Goal: Register for event/course

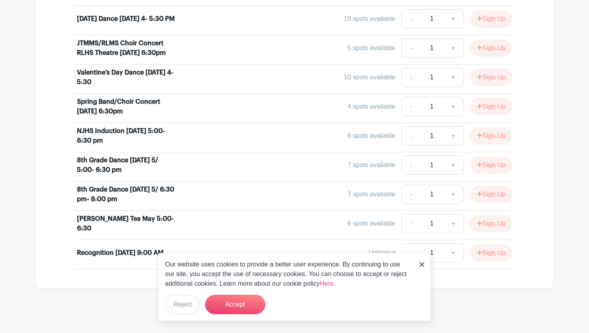
scroll to position [416, 0]
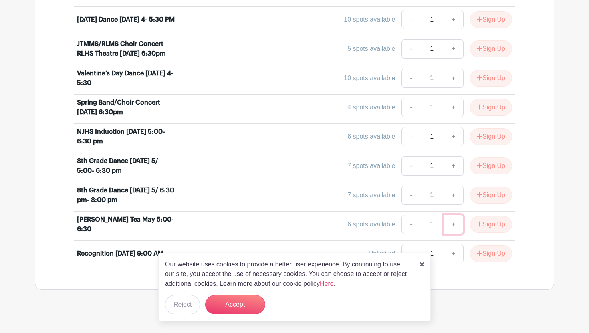
click at [451, 225] on link "+" at bounding box center [454, 224] width 20 height 19
click at [406, 226] on link "-" at bounding box center [411, 224] width 18 height 19
type input "1"
click at [489, 225] on button "Sign Up" at bounding box center [491, 224] width 42 height 17
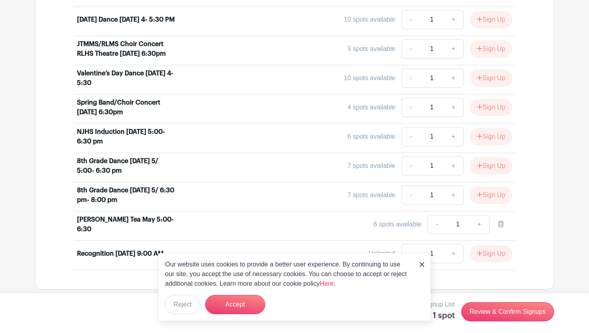
click at [420, 266] on img at bounding box center [422, 264] width 5 height 5
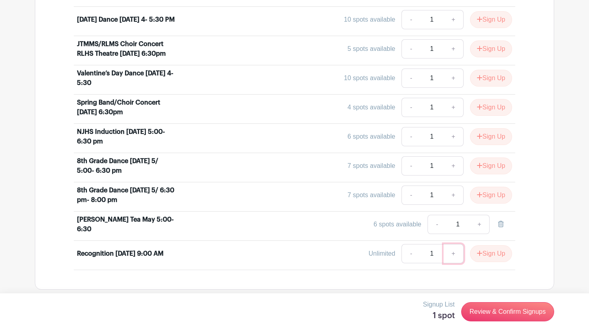
click at [456, 253] on link "+" at bounding box center [454, 253] width 20 height 19
click at [405, 256] on link "-" at bounding box center [411, 253] width 18 height 19
type input "1"
click at [492, 255] on button "Sign Up" at bounding box center [491, 253] width 42 height 17
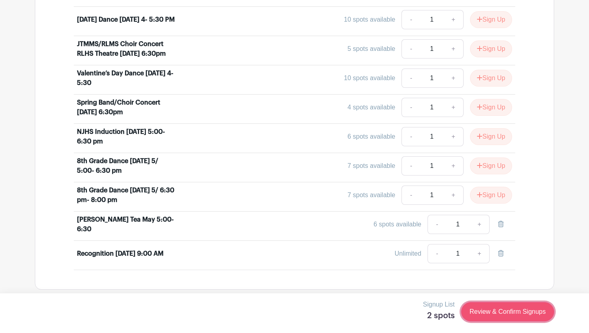
click at [511, 308] on link "Review & Confirm Signups" at bounding box center [507, 311] width 93 height 19
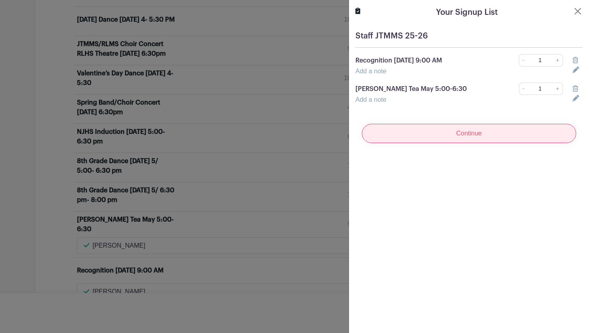
click at [466, 139] on input "Continue" at bounding box center [469, 133] width 214 height 19
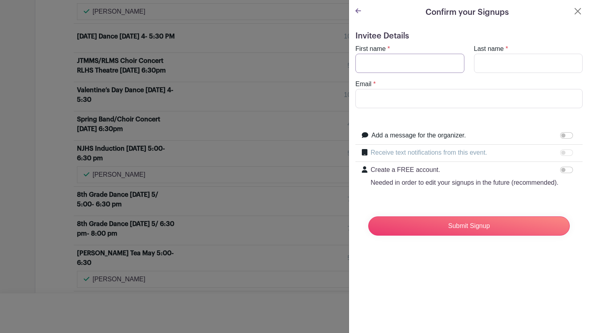
click at [392, 62] on input "First name" at bounding box center [409, 63] width 109 height 19
type input "Geneve"
type input "Eisenberg"
type input "geisenberg@rlas-116.org"
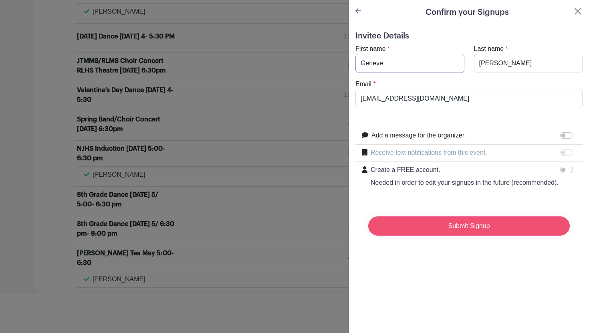
type input "Geneve"
click at [453, 231] on input "Submit Signup" at bounding box center [469, 225] width 202 height 19
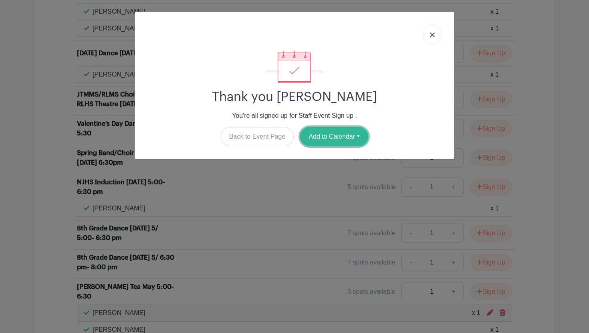
click at [339, 135] on button "Add to Calendar" at bounding box center [334, 136] width 68 height 19
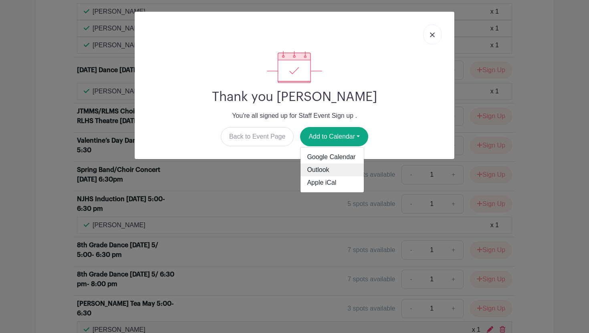
click at [320, 172] on link "Outlook" at bounding box center [332, 170] width 63 height 13
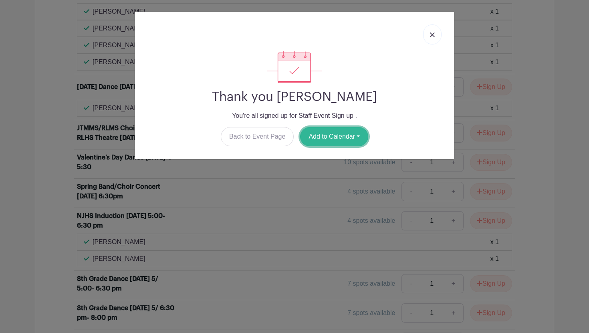
click at [323, 138] on button "Add to Calendar" at bounding box center [334, 136] width 68 height 19
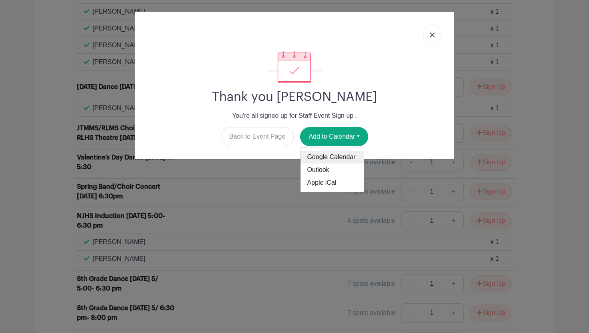
click at [321, 157] on link "Google Calendar" at bounding box center [332, 157] width 63 height 13
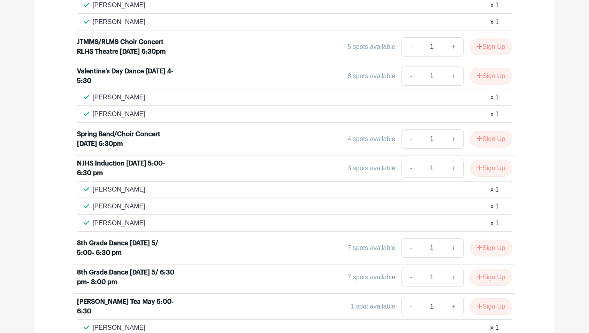
scroll to position [673, 0]
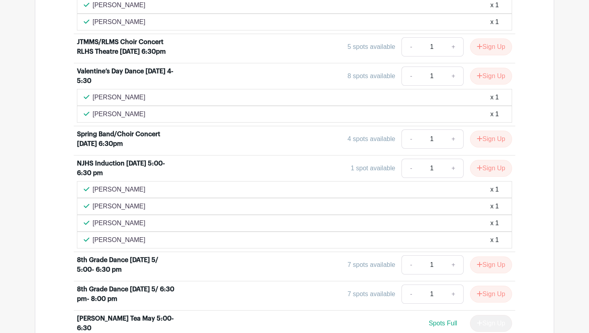
click at [583, 48] on main "Log In Sign Up for Free Citlali's Events Staff Event Sign up Created by [PERSON…" at bounding box center [294, 1] width 589 height 1311
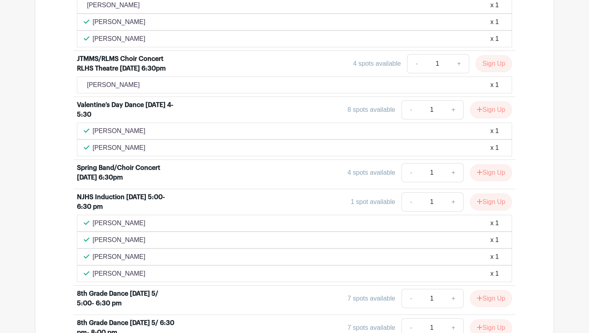
scroll to position [690, 0]
